Goal: Task Accomplishment & Management: Manage account settings

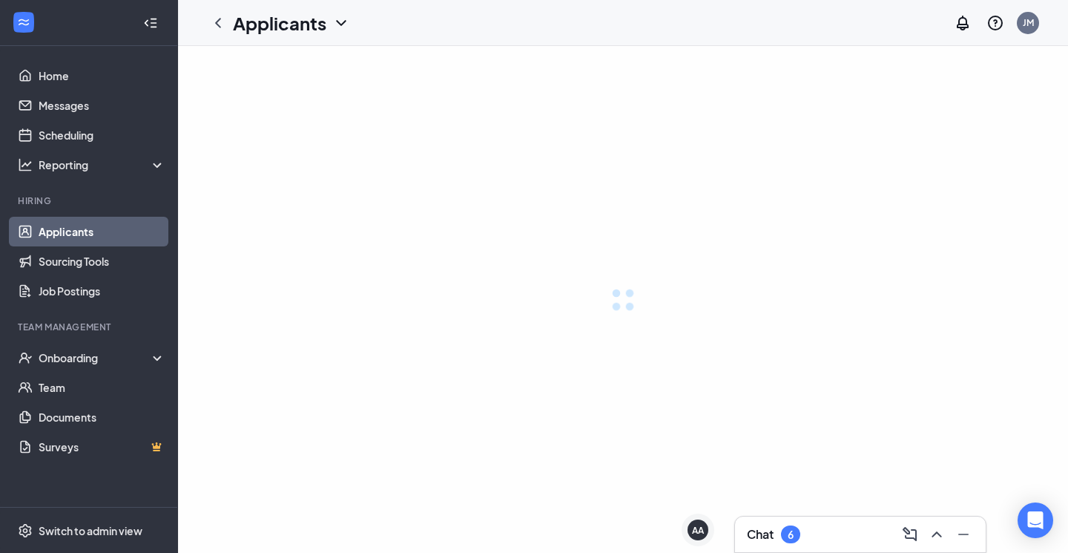
click at [935, 532] on icon "ChevronUp" at bounding box center [937, 534] width 10 height 6
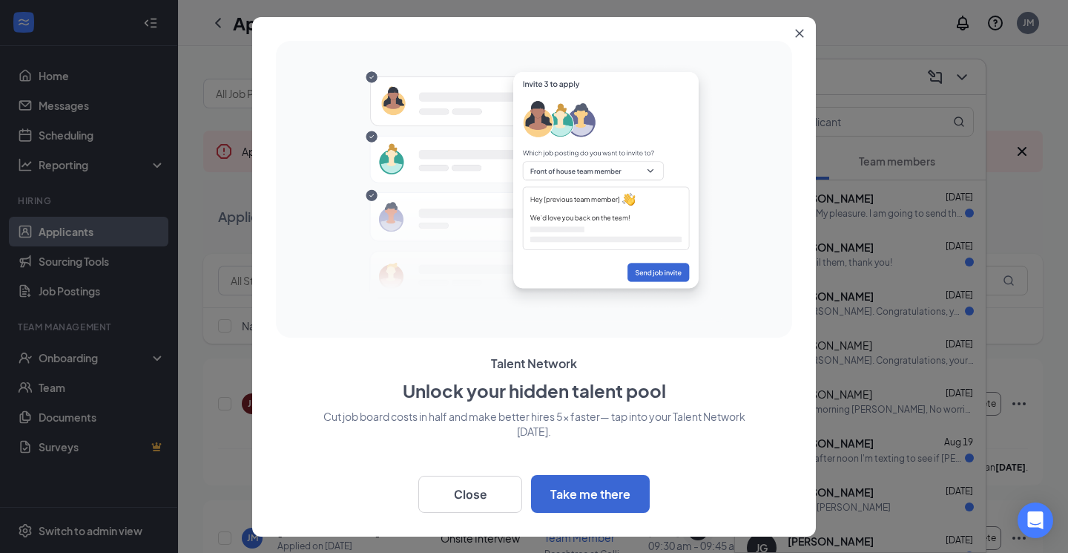
click at [795, 35] on icon "Close" at bounding box center [799, 33] width 9 height 9
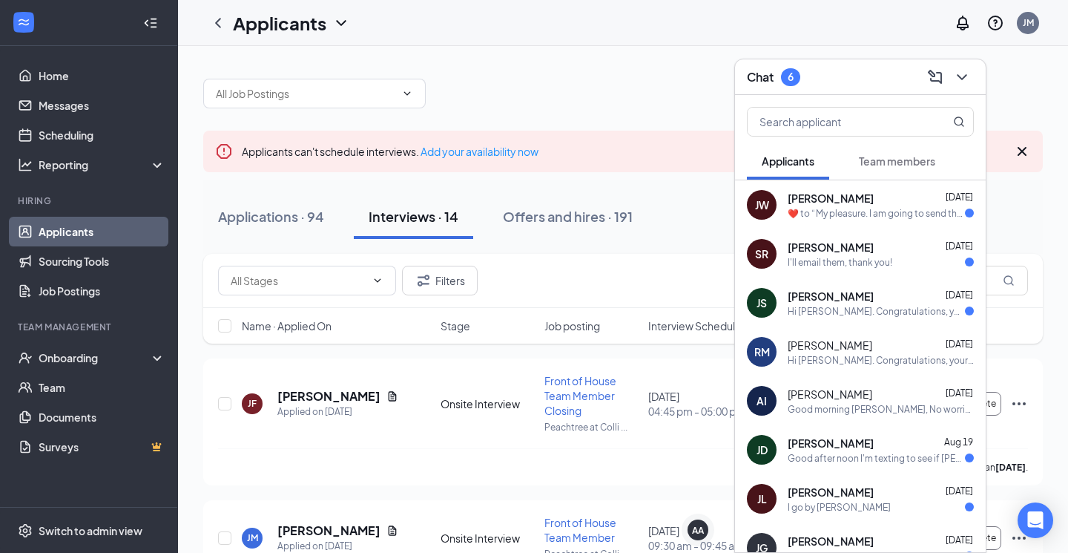
click at [880, 214] on div "​❤️​ to “ My pleasure. I am going to send the interview schedule time availabil…" at bounding box center [876, 213] width 177 height 13
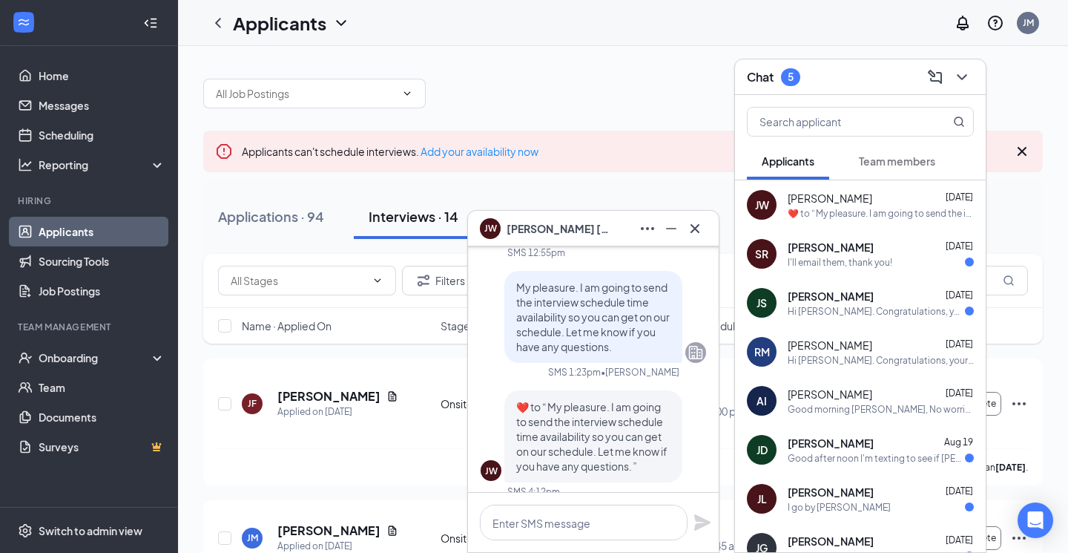
scroll to position [-4, 0]
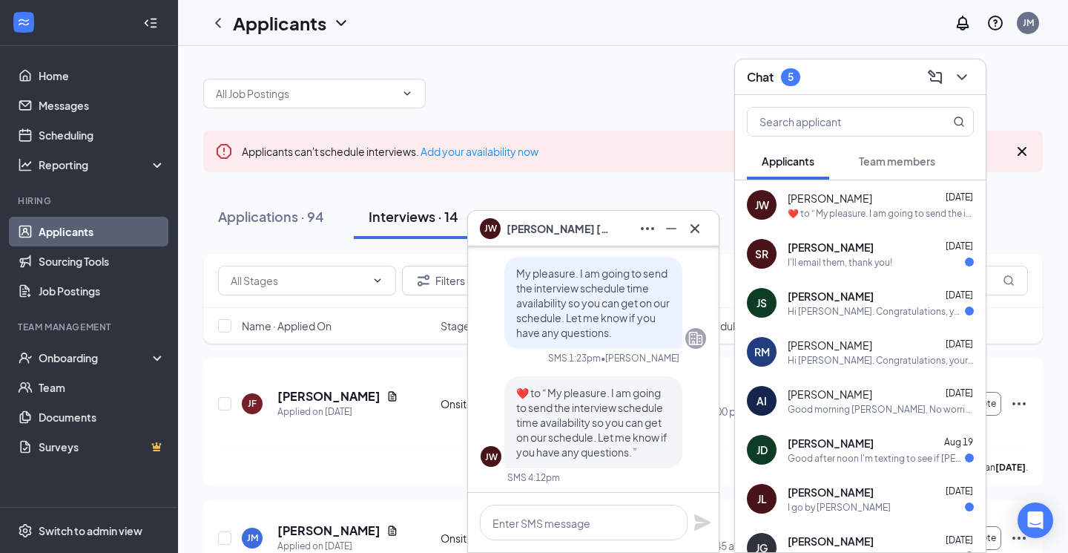
click at [887, 257] on div "I'll email them, thank you!" at bounding box center [840, 262] width 105 height 13
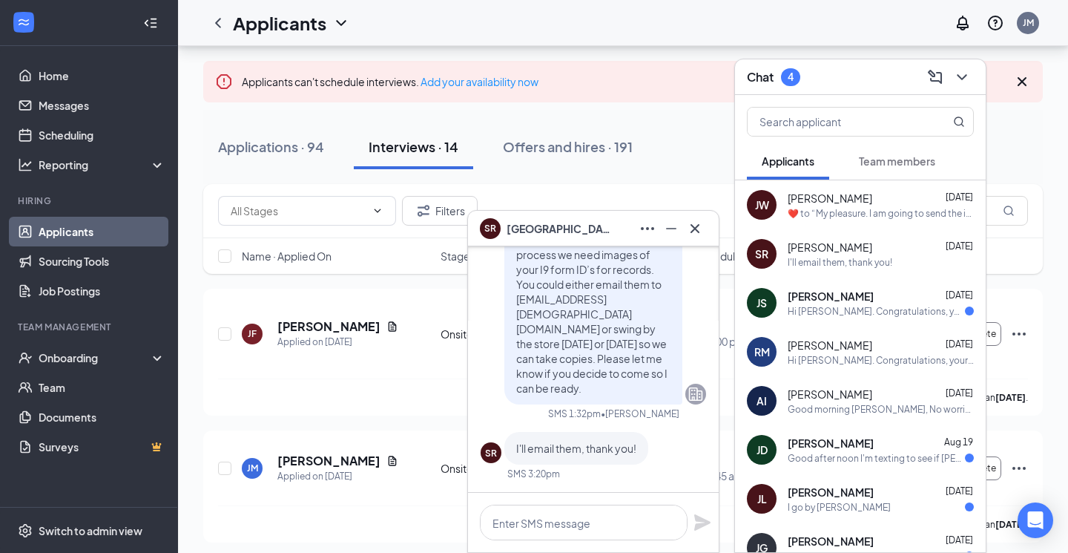
scroll to position [97, 0]
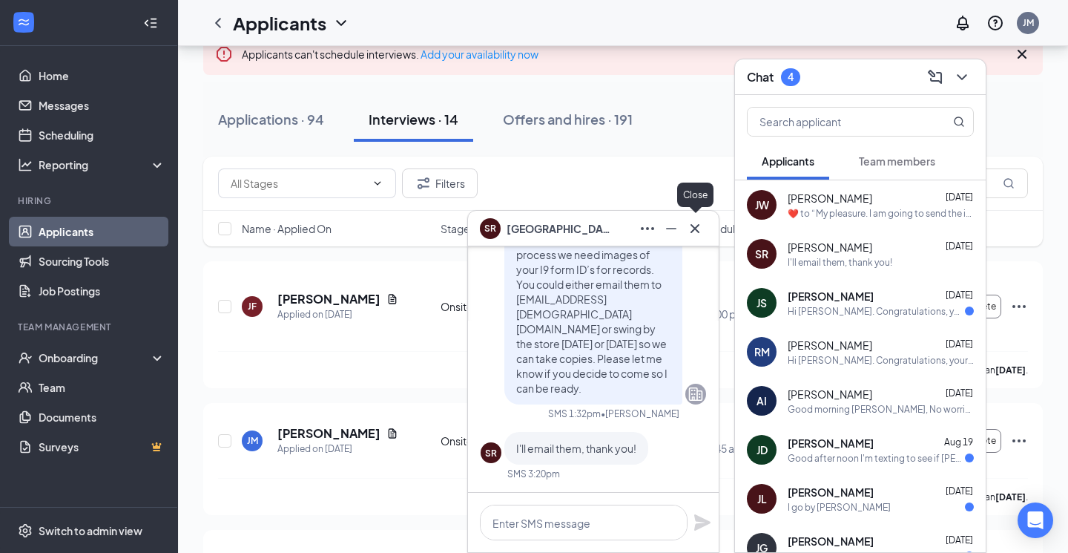
click at [693, 227] on icon "Cross" at bounding box center [695, 227] width 9 height 9
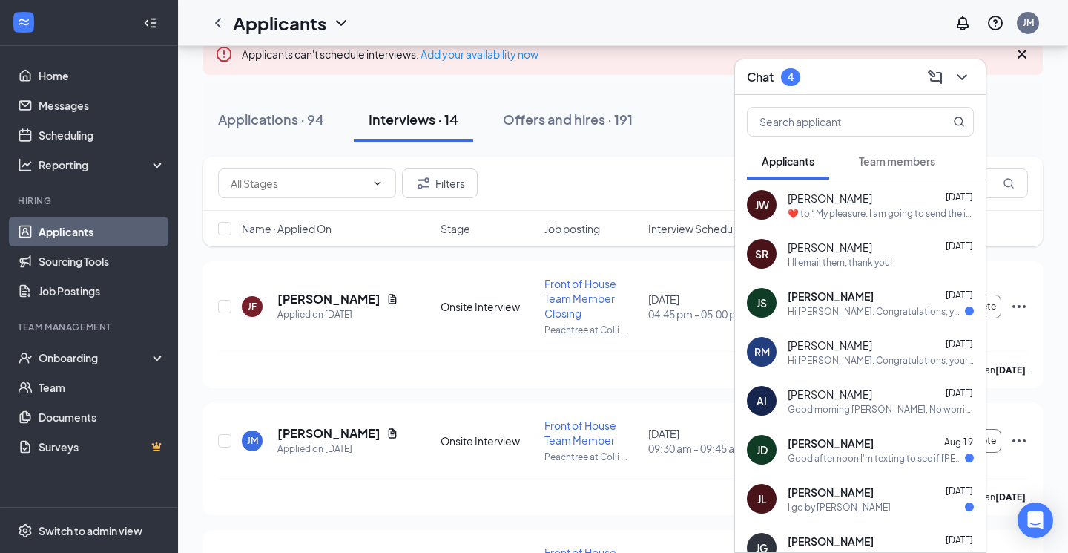
click at [872, 291] on div "[PERSON_NAME] [DATE]" at bounding box center [881, 296] width 186 height 15
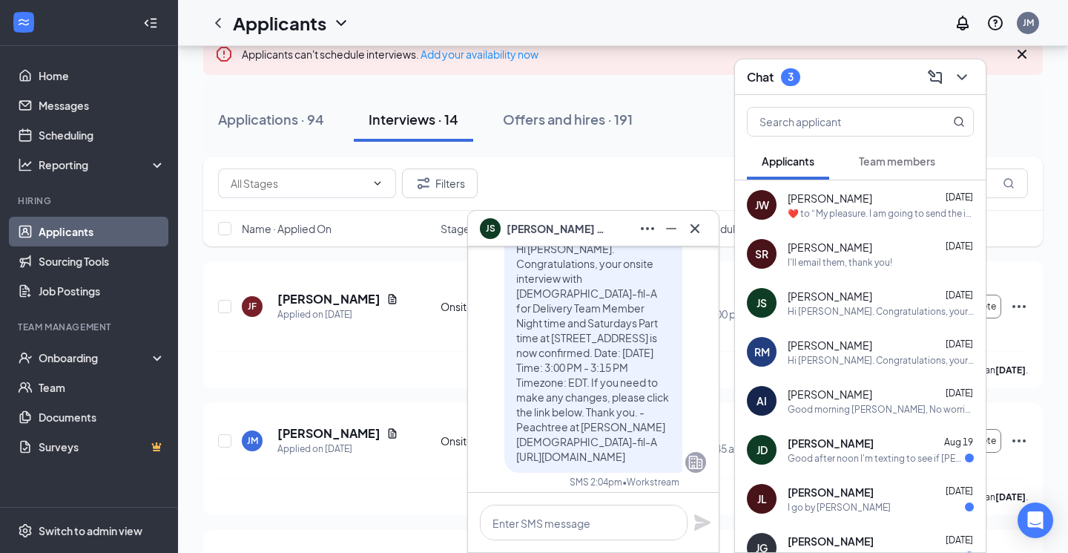
scroll to position [0, 0]
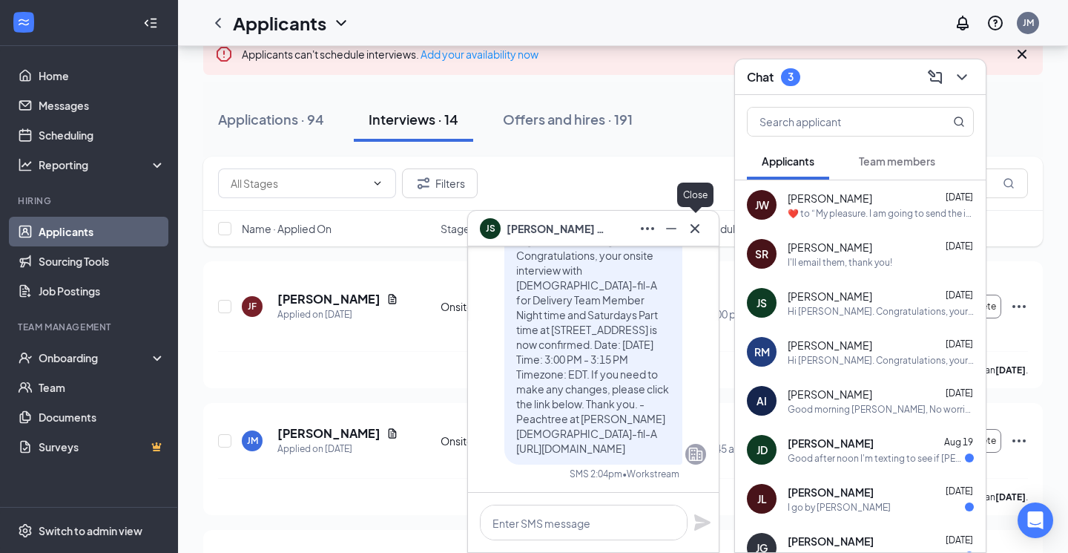
click at [699, 223] on icon "Cross" at bounding box center [695, 229] width 18 height 18
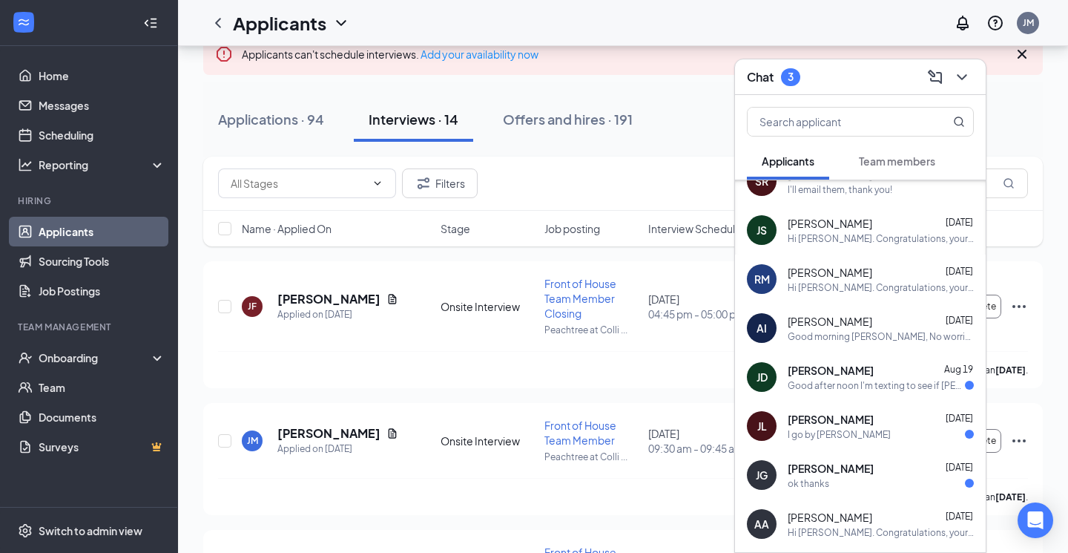
scroll to position [71, 0]
click at [834, 391] on div "Good after noon I'm texting to see if [PERSON_NAME] still hiring for the closin…" at bounding box center [876, 386] width 177 height 13
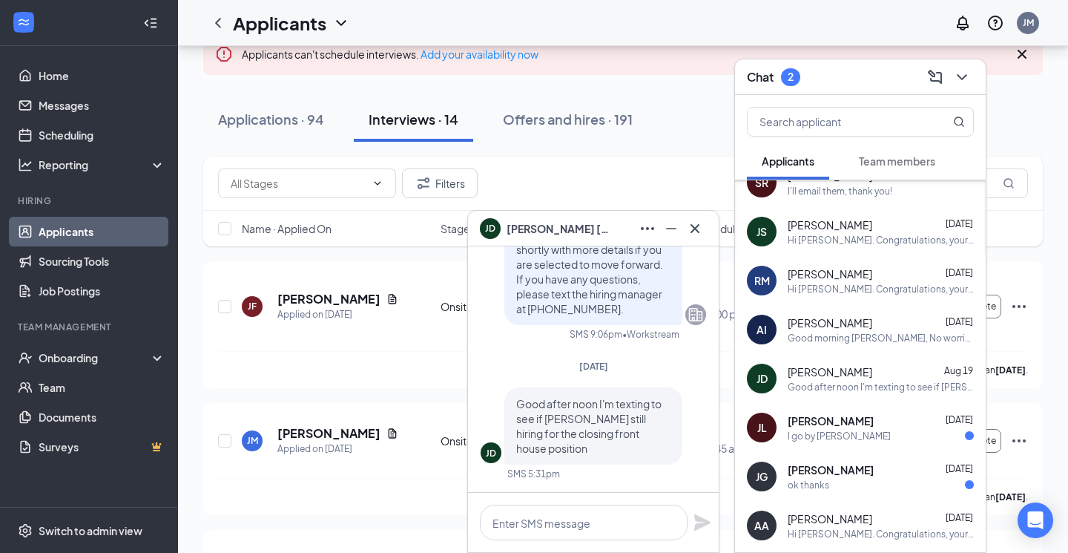
click at [834, 424] on span "[PERSON_NAME]" at bounding box center [831, 420] width 86 height 15
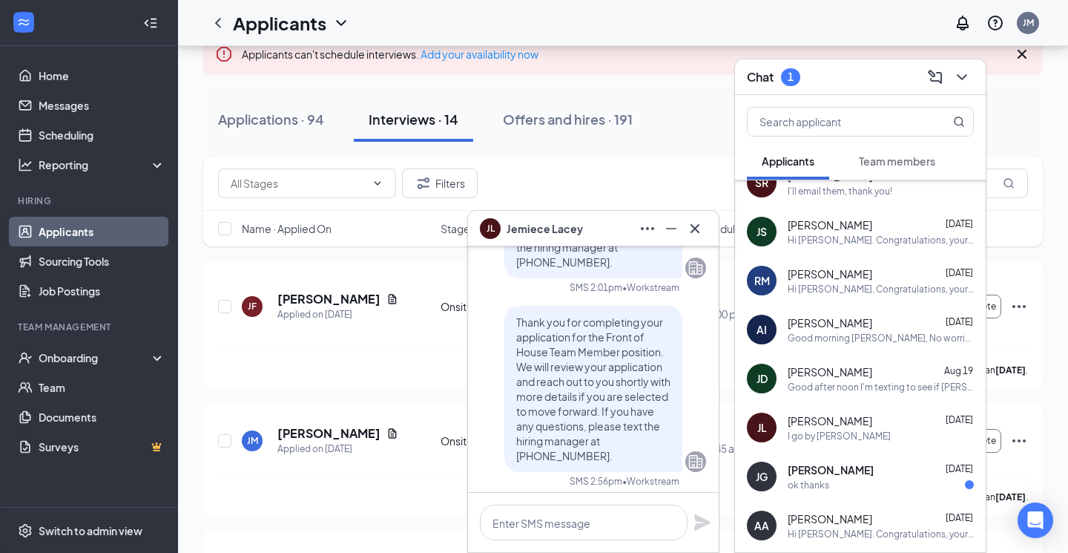
scroll to position [-106, 0]
click at [847, 471] on span "[PERSON_NAME]" at bounding box center [831, 469] width 86 height 15
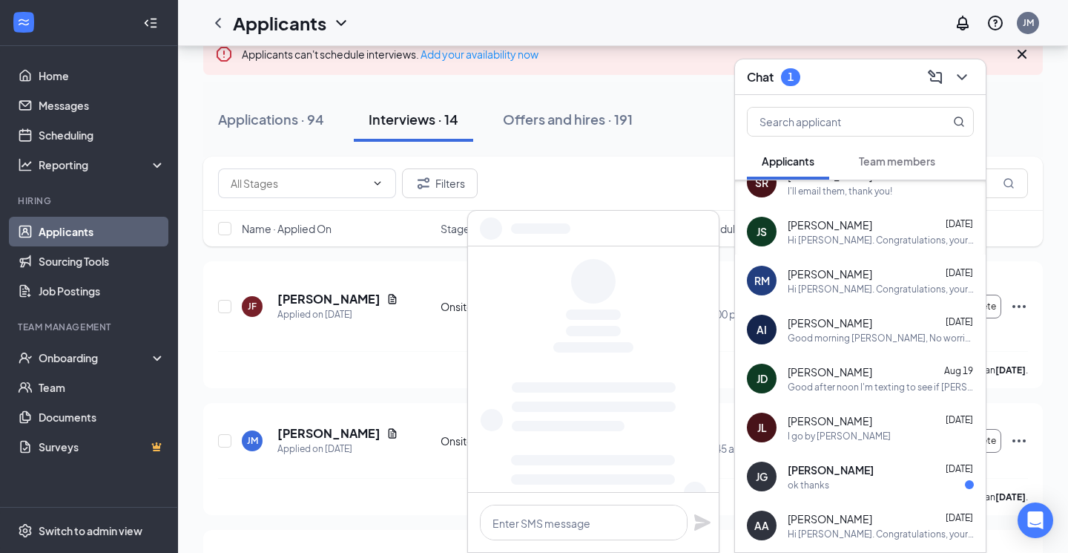
scroll to position [0, 0]
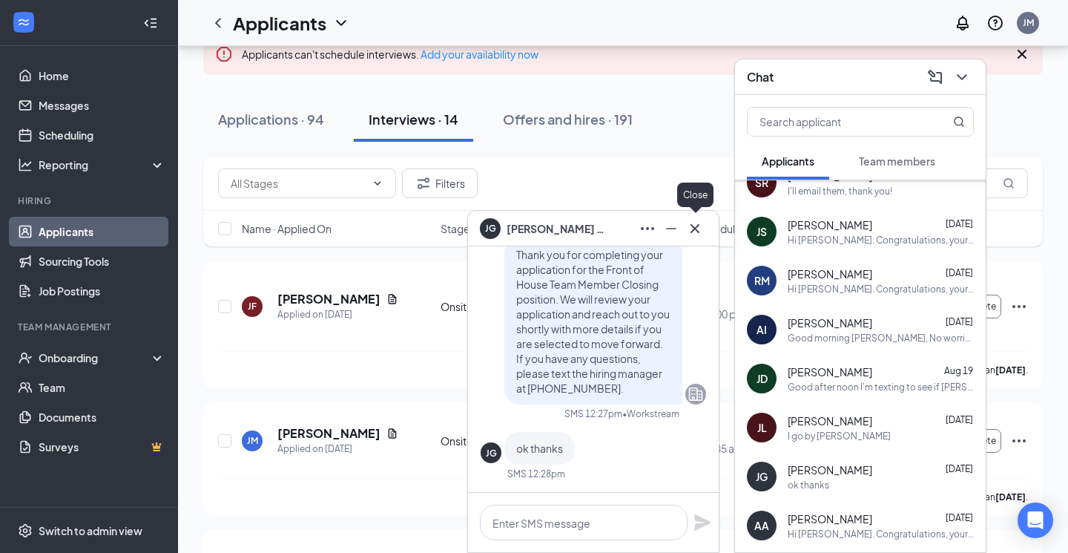
click at [698, 225] on icon "Cross" at bounding box center [695, 227] width 9 height 9
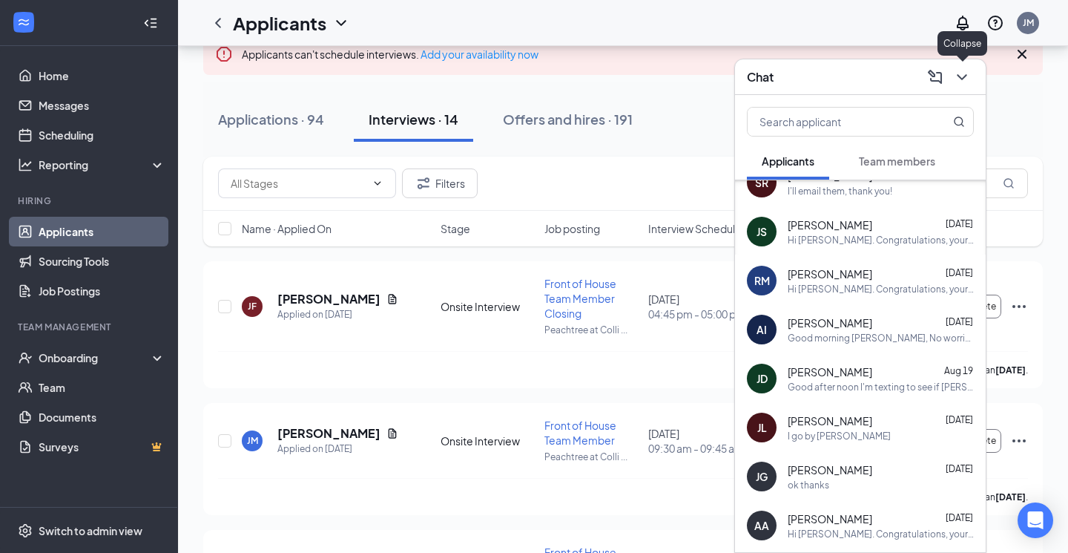
click at [970, 77] on icon "ChevronDown" at bounding box center [962, 77] width 18 height 18
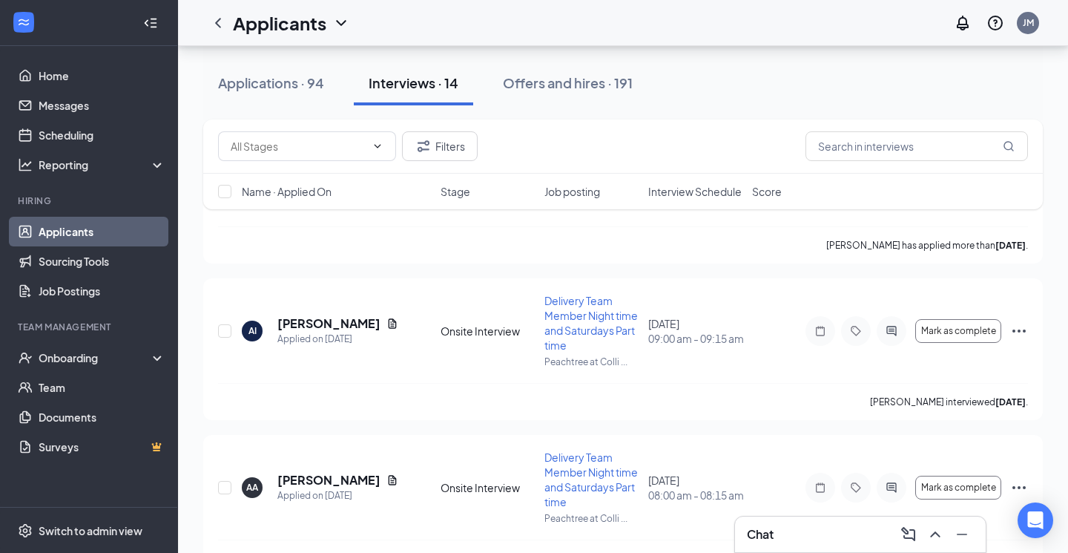
scroll to position [899, 0]
click at [386, 319] on icon "Document" at bounding box center [392, 325] width 12 height 12
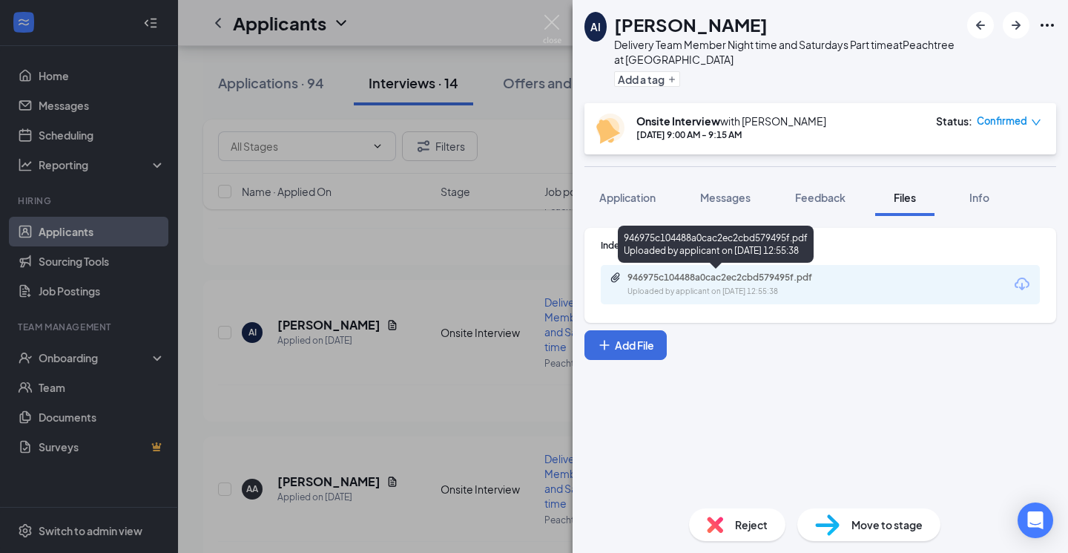
click at [766, 263] on div "946975c104488a0cac2ec2cbd579495f.pdf Uploaded by applicant on [DATE] 12:55:38" at bounding box center [716, 246] width 196 height 43
click at [764, 295] on div "Uploaded by applicant on [DATE] 12:55:38" at bounding box center [738, 292] width 223 height 12
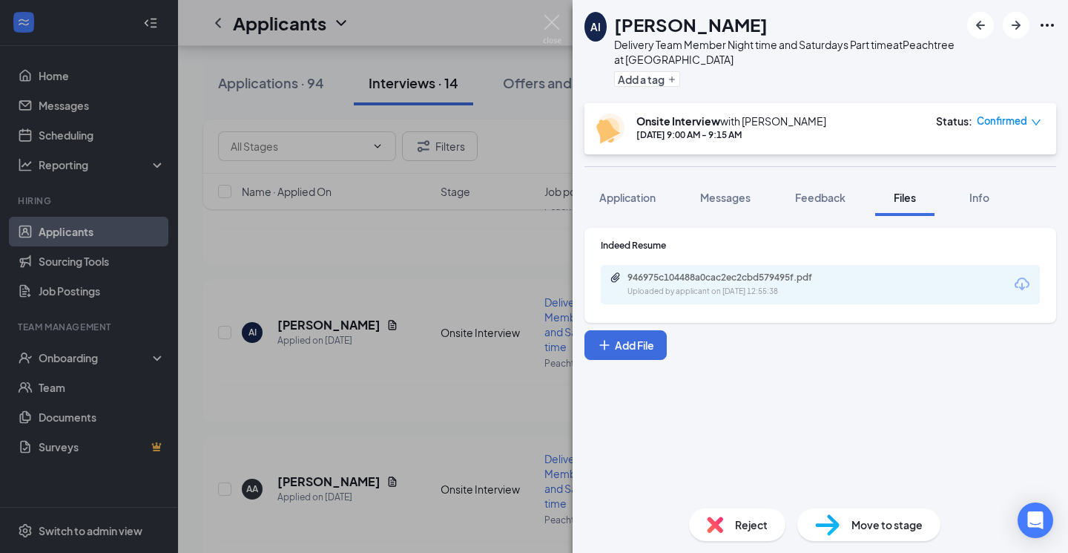
click at [554, 27] on img at bounding box center [552, 29] width 19 height 29
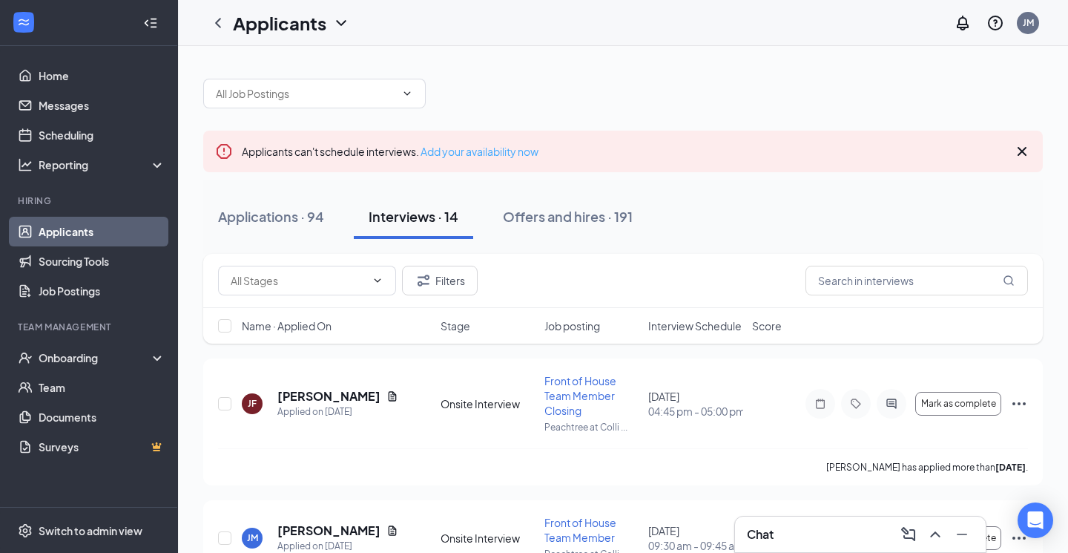
click at [461, 155] on link "Add your availability now" at bounding box center [480, 151] width 118 height 13
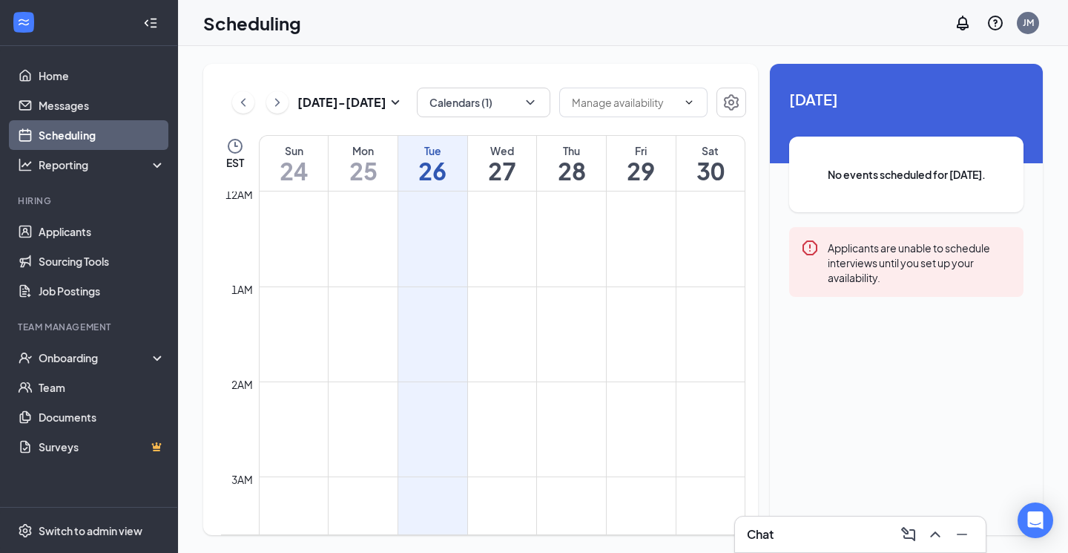
scroll to position [729, 0]
click at [633, 108] on input "text" at bounding box center [624, 102] width 105 height 16
click at [664, 111] on span at bounding box center [633, 103] width 148 height 30
click at [399, 323] on td at bounding box center [502, 329] width 487 height 24
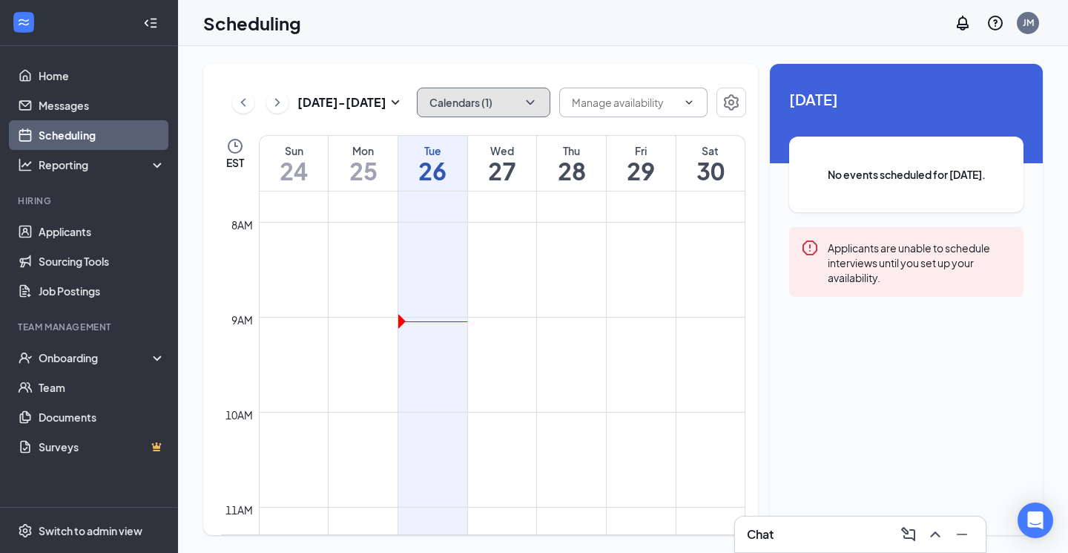
click at [511, 94] on button "Calendars (1)" at bounding box center [484, 103] width 134 height 30
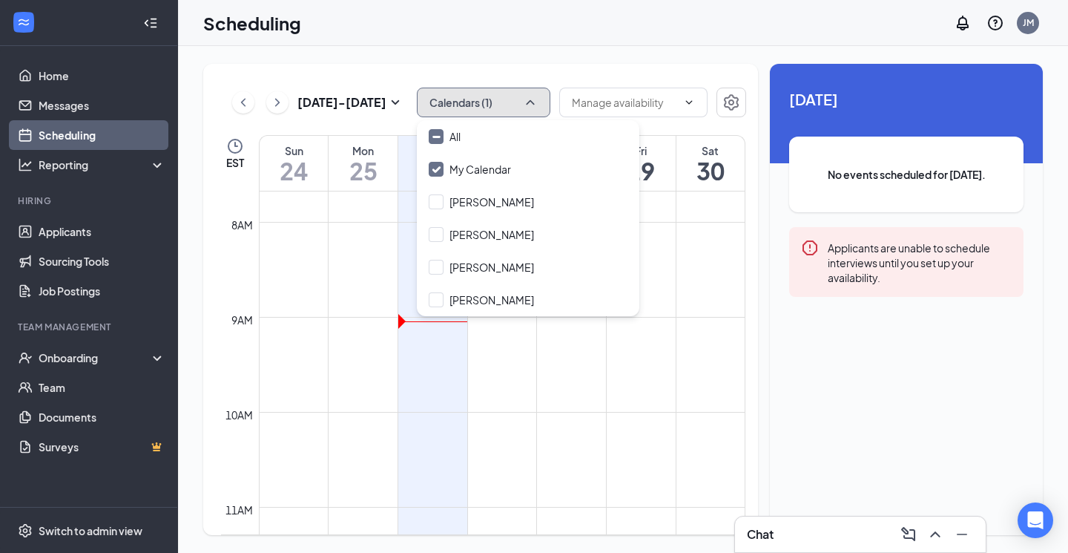
click at [507, 99] on button "Calendars (1)" at bounding box center [484, 103] width 134 height 30
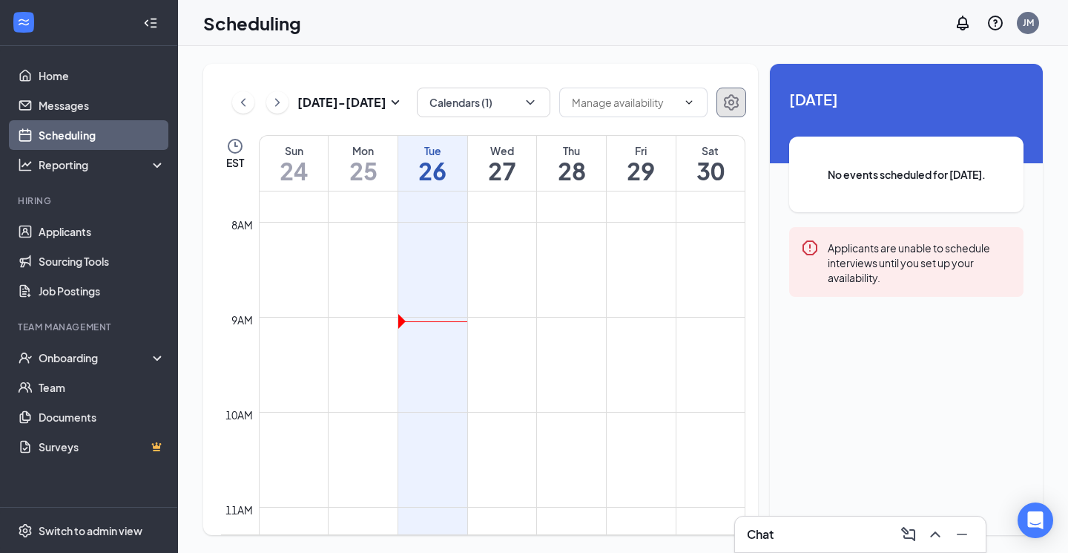
click at [731, 112] on button "button" at bounding box center [731, 103] width 30 height 30
